Goal: Information Seeking & Learning: Learn about a topic

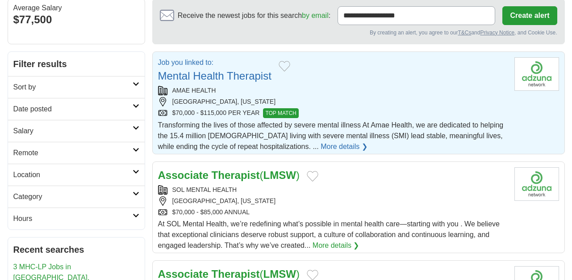
scroll to position [100, 0]
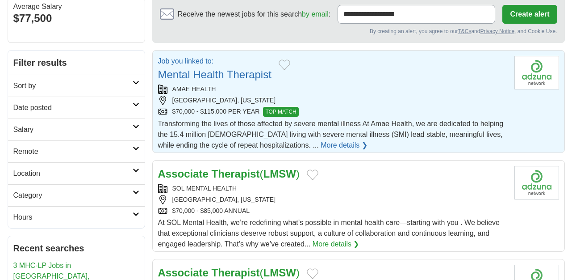
click at [321, 140] on link "More details ❯" at bounding box center [344, 145] width 47 height 11
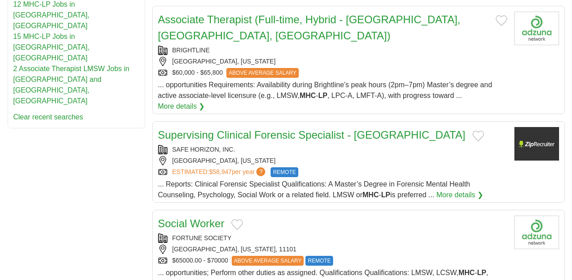
scroll to position [465, 0]
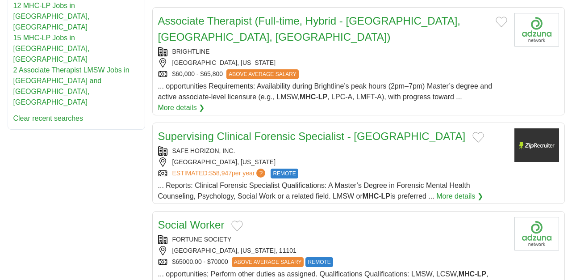
click at [176, 105] on link "More details ❯" at bounding box center [181, 107] width 47 height 11
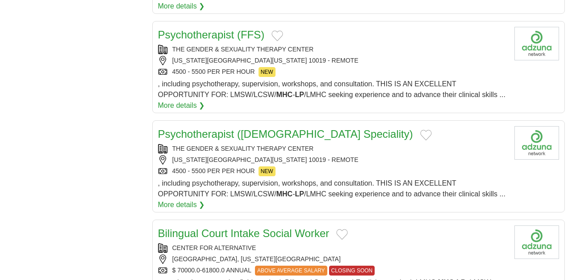
scroll to position [887, 0]
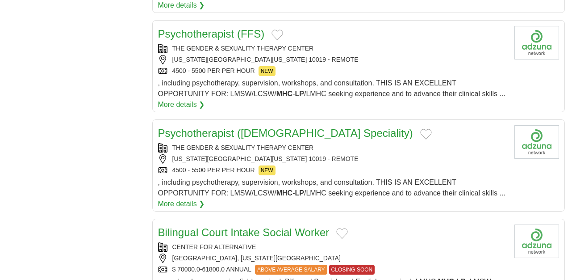
click at [184, 99] on link "More details ❯" at bounding box center [181, 104] width 47 height 11
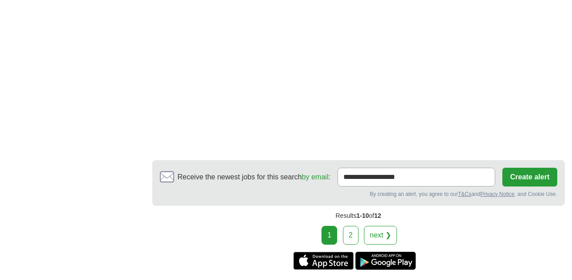
scroll to position [1500, 0]
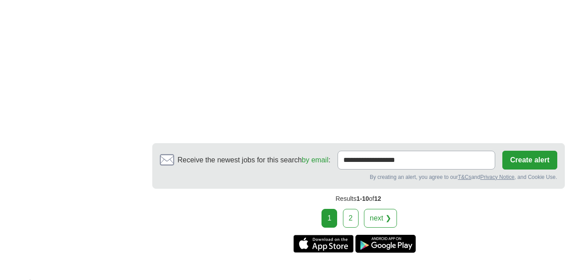
click at [351, 209] on link "2" at bounding box center [351, 218] width 16 height 19
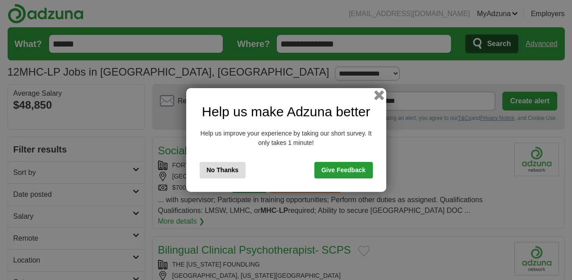
click at [378, 95] on button "button" at bounding box center [379, 95] width 10 height 10
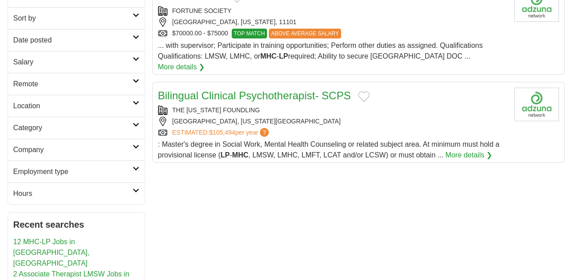
scroll to position [153, 0]
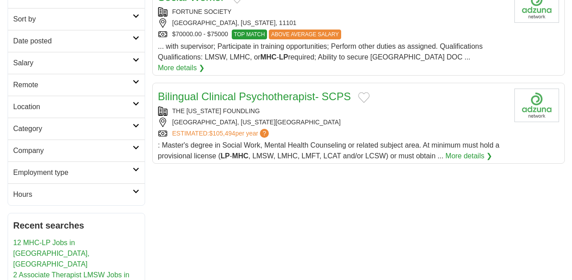
click at [469, 151] on link "More details ❯" at bounding box center [469, 156] width 47 height 11
